Goal: Task Accomplishment & Management: Manage account settings

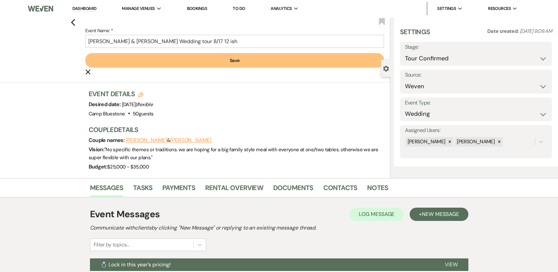
select select "4"
select select "1"
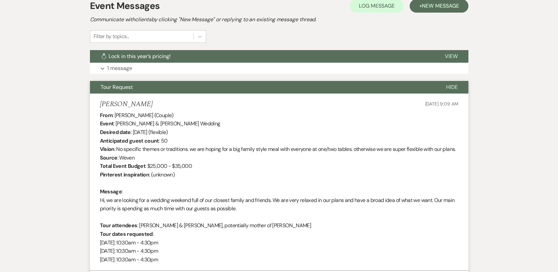
select select "2"
select select "4"
select select "2"
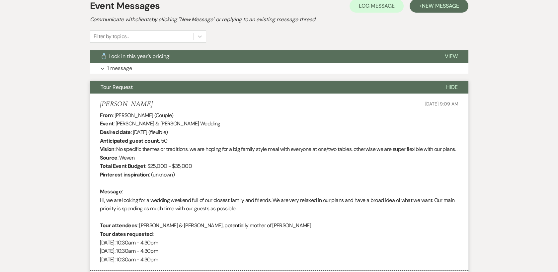
select select "2"
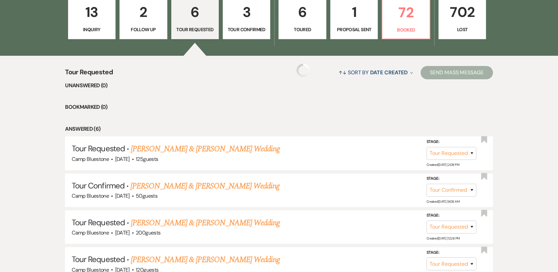
scroll to position [187, 0]
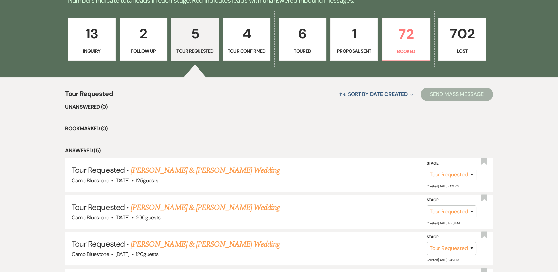
click at [243, 31] on p "4" at bounding box center [246, 34] width 39 height 22
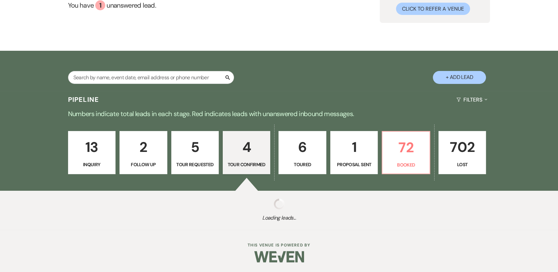
scroll to position [187, 0]
select select "4"
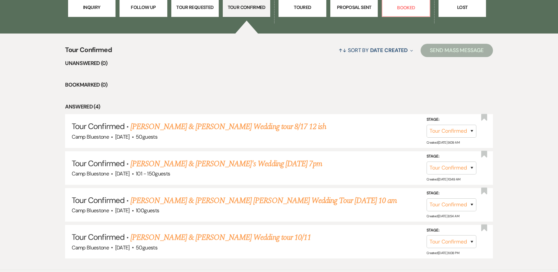
scroll to position [231, 0]
click at [145, 200] on link "[PERSON_NAME] & [PERSON_NAME] [PERSON_NAME] Wedding Tour [DATE] 10 am" at bounding box center [264, 201] width 266 height 12
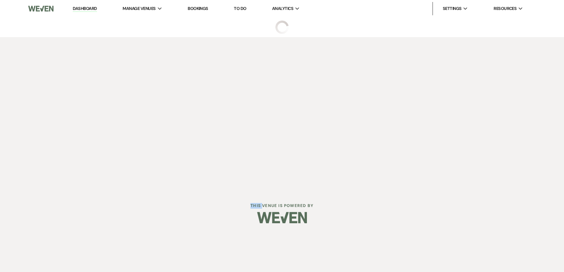
click at [145, 200] on div "Dashboard Manage Venues Expand Camp Bluestone Bookings To Do Analytics Expand C…" at bounding box center [282, 116] width 564 height 233
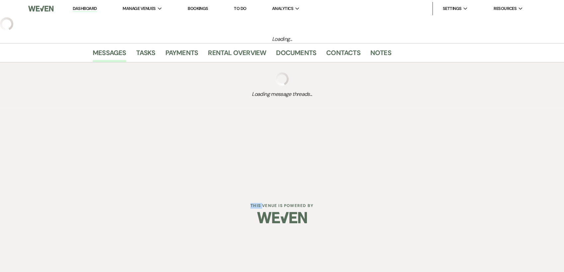
select select "4"
select select "1"
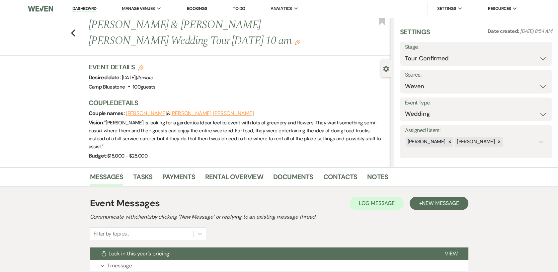
click at [43, 9] on img at bounding box center [40, 9] width 25 height 14
click at [81, 9] on link "Dashboard" at bounding box center [84, 9] width 24 height 6
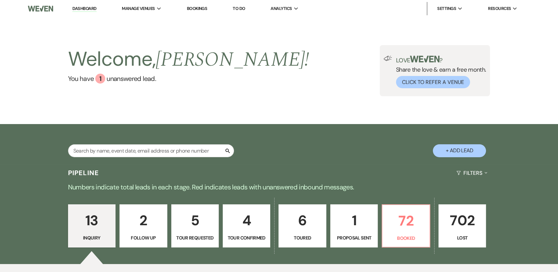
click at [139, 230] on p "2" at bounding box center [143, 221] width 39 height 22
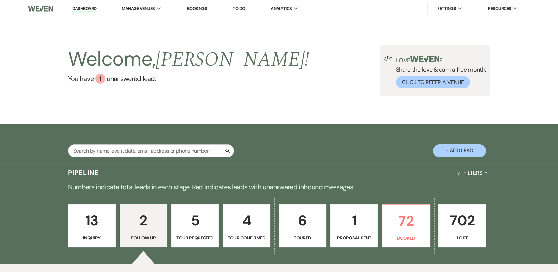
select select "9"
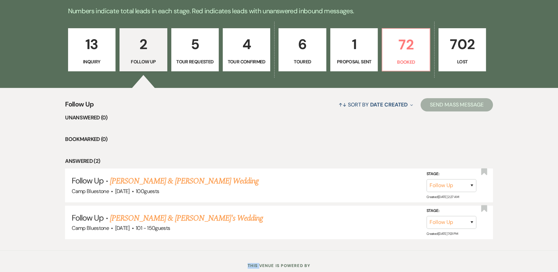
scroll to position [180, 0]
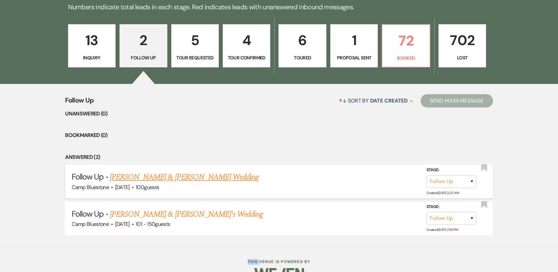
click at [154, 177] on link "[PERSON_NAME] & [PERSON_NAME] Wedding" at bounding box center [184, 177] width 149 height 12
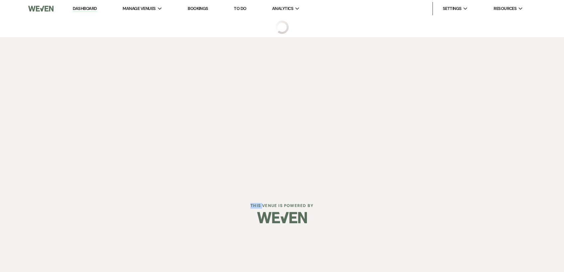
select select "9"
select select "1"
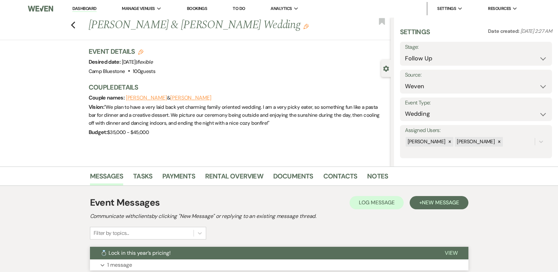
click at [457, 253] on span "View" at bounding box center [451, 253] width 13 height 7
